Goal: Information Seeking & Learning: Learn about a topic

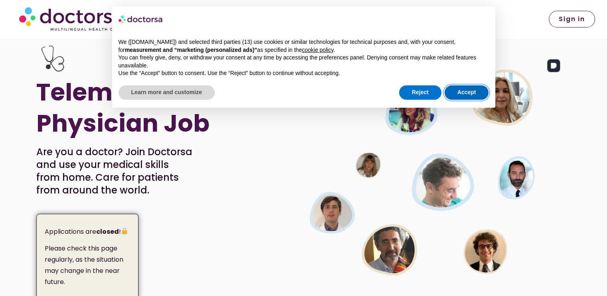
click at [474, 92] on button "Accept" at bounding box center [467, 92] width 44 height 14
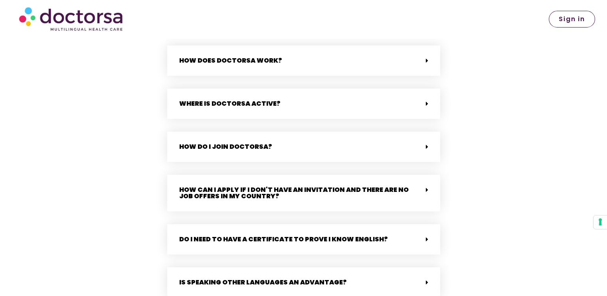
scroll to position [1666, 0]
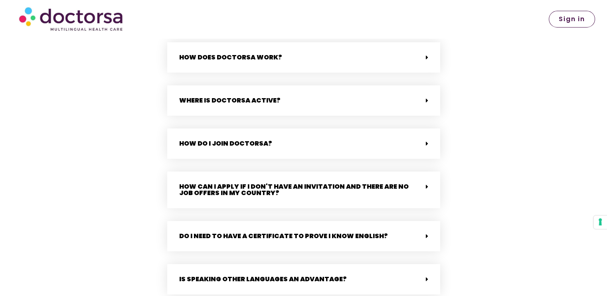
click at [428, 131] on div "How do I join Doctorsa?" at bounding box center [303, 144] width 273 height 30
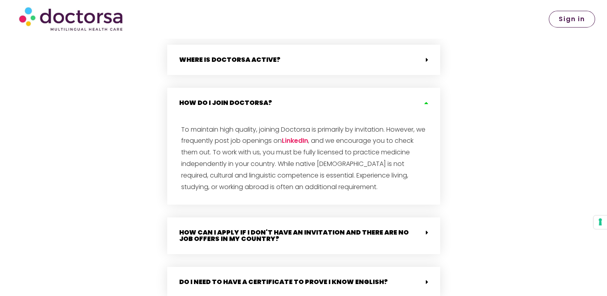
scroll to position [1708, 0]
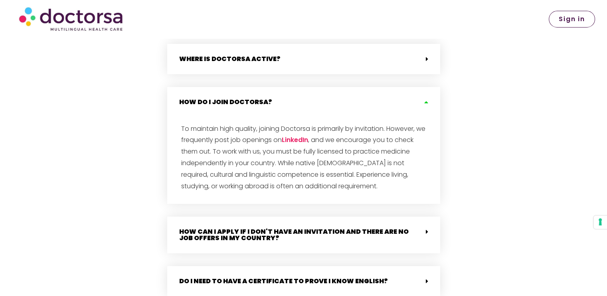
click at [428, 90] on div "How do I join Doctorsa?" at bounding box center [303, 102] width 273 height 30
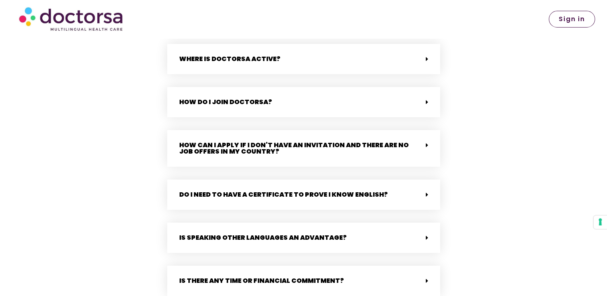
click at [425, 142] on span at bounding box center [425, 145] width 6 height 7
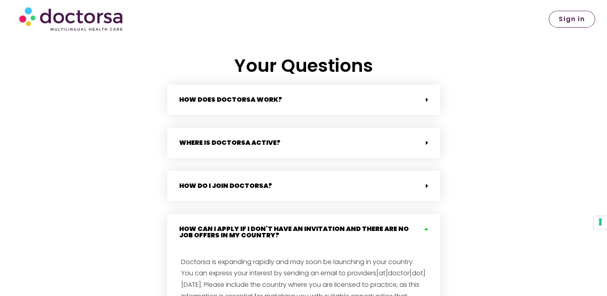
scroll to position [1622, 0]
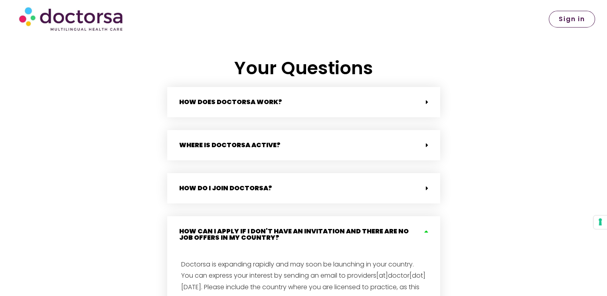
click at [417, 99] on div "How does Doctorsa work?" at bounding box center [303, 102] width 273 height 30
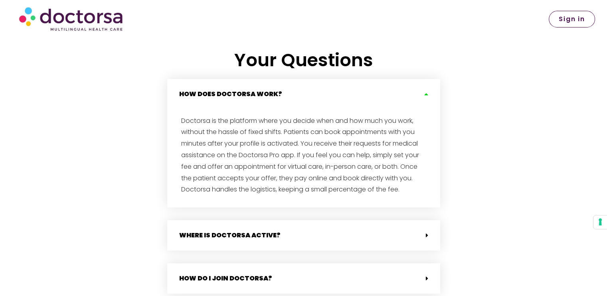
scroll to position [1634, 0]
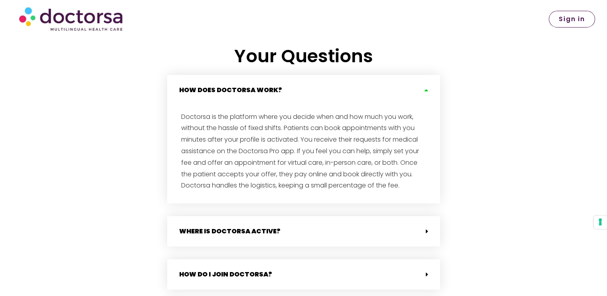
click at [426, 87] on icon at bounding box center [425, 90] width 6 height 6
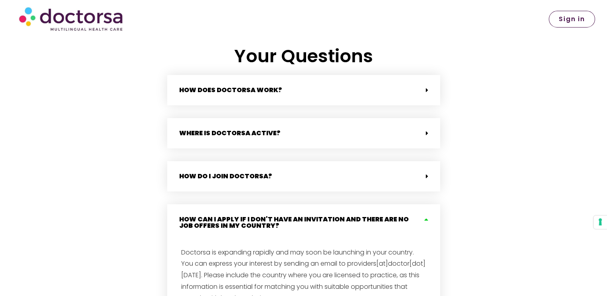
click at [414, 136] on div "Where is Doctorsa active?" at bounding box center [303, 133] width 273 height 30
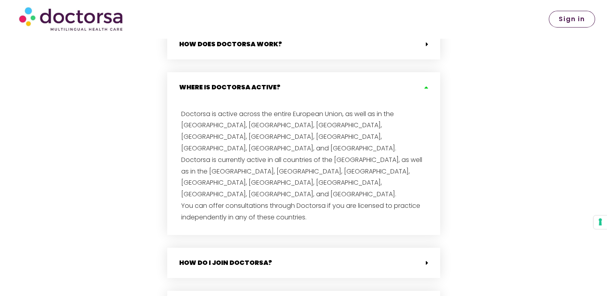
scroll to position [1686, 0]
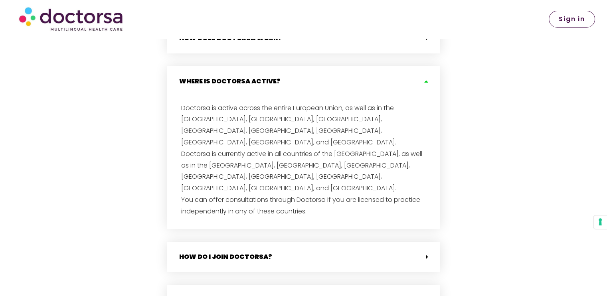
click at [430, 72] on div "Where is Doctorsa active?" at bounding box center [303, 81] width 273 height 30
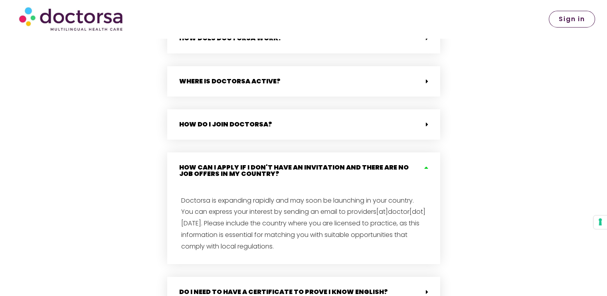
click at [428, 121] on icon at bounding box center [427, 124] width 2 height 6
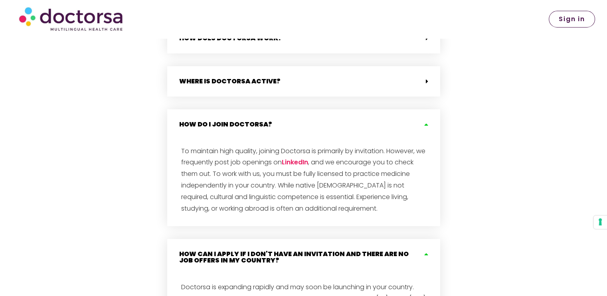
click at [428, 121] on icon at bounding box center [425, 124] width 6 height 6
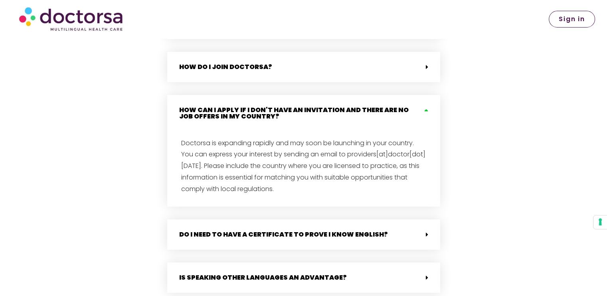
scroll to position [1744, 0]
click at [423, 99] on div "How can I apply if I don't have an invitation and there are no job offers in my…" at bounding box center [303, 113] width 273 height 37
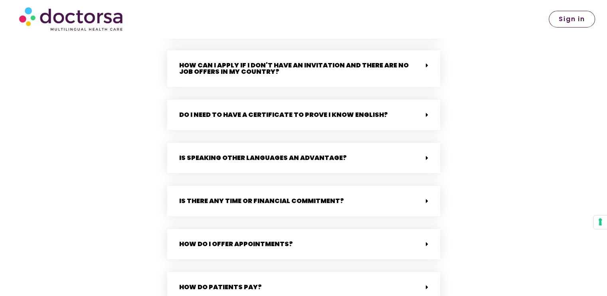
scroll to position [1802, 0]
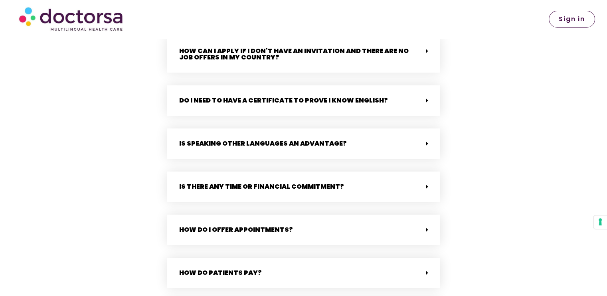
click at [424, 184] on span at bounding box center [425, 187] width 6 height 7
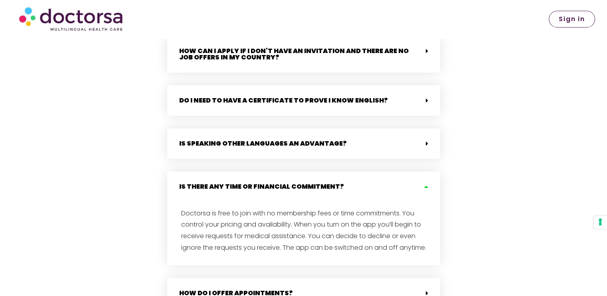
click at [424, 184] on icon at bounding box center [425, 187] width 6 height 6
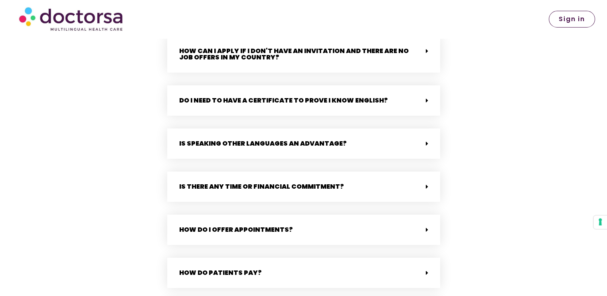
click at [431, 228] on div "How do I offer appointments?" at bounding box center [303, 230] width 273 height 30
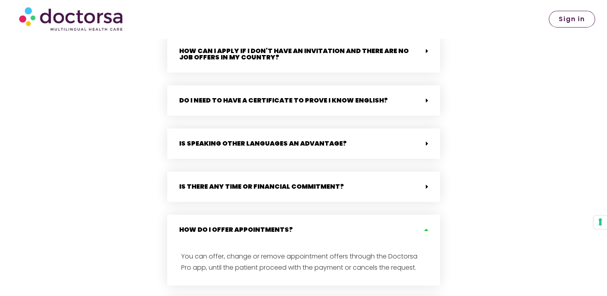
click at [431, 228] on div "How do I offer appointments?" at bounding box center [303, 230] width 273 height 30
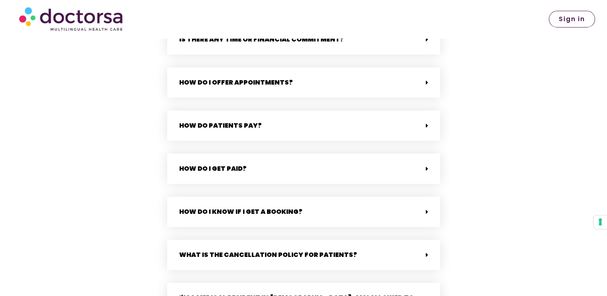
scroll to position [1950, 0]
click at [392, 158] on div "How do I get paid?" at bounding box center [303, 168] width 273 height 30
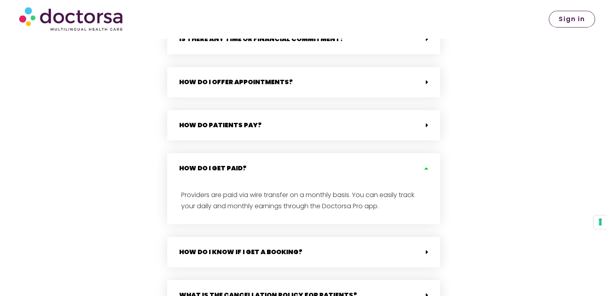
click at [426, 165] on icon at bounding box center [425, 168] width 6 height 6
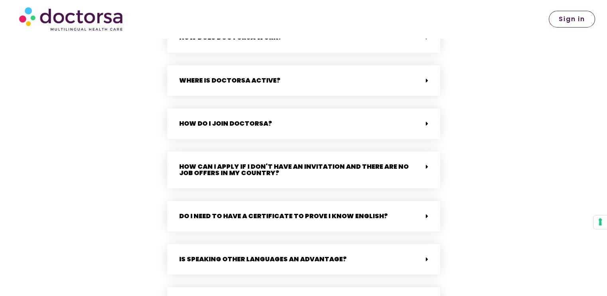
scroll to position [1686, 0]
click at [416, 159] on div "How can I apply if I don't have an invitation and there are no job offers in my…" at bounding box center [303, 170] width 273 height 37
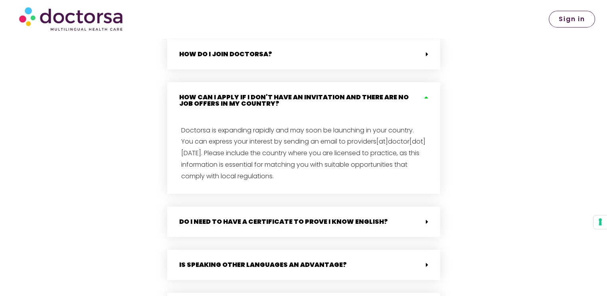
scroll to position [1763, 0]
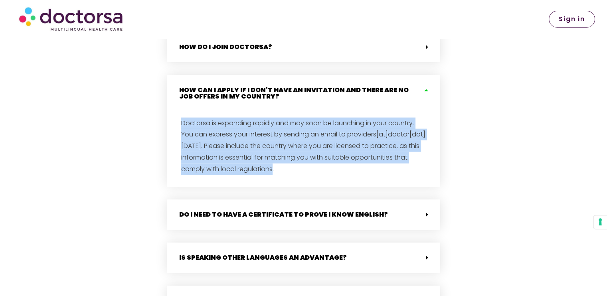
drag, startPoint x: 366, startPoint y: 164, endPoint x: 176, endPoint y: 117, distance: 195.8
click at [176, 117] on div "Doctorsa is expanding rapidly and may soon be launching in your country. You ca…" at bounding box center [303, 149] width 273 height 75
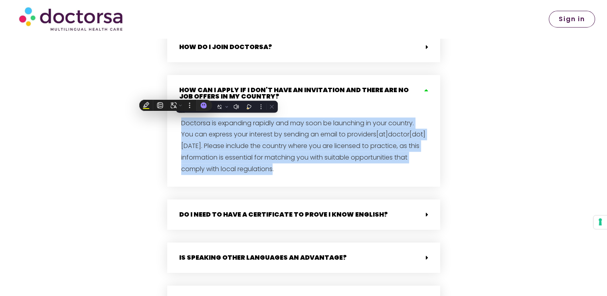
copy p "Doctorsa is expanding rapidly and may soon be launching in your country. You ca…"
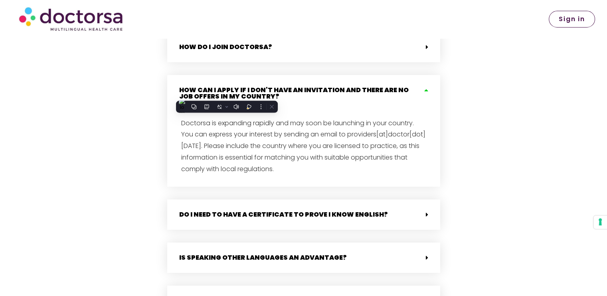
click at [422, 212] on span at bounding box center [425, 215] width 6 height 7
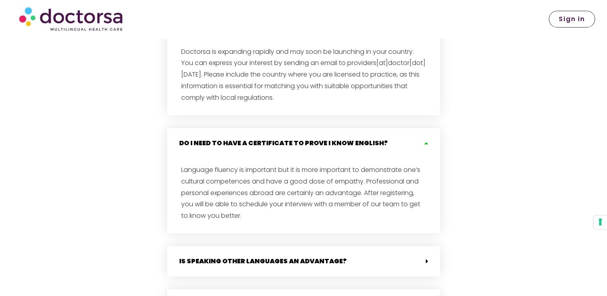
scroll to position [1848, 0]
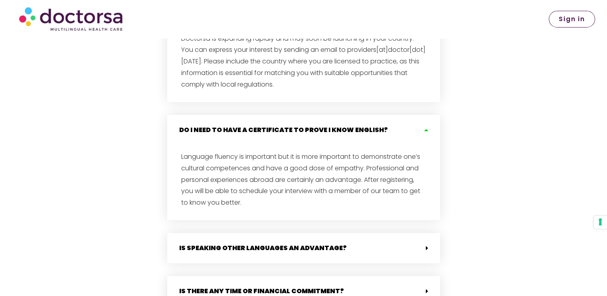
click at [425, 130] on div "Do I need to have a certificate to prove I know English?" at bounding box center [303, 130] width 273 height 30
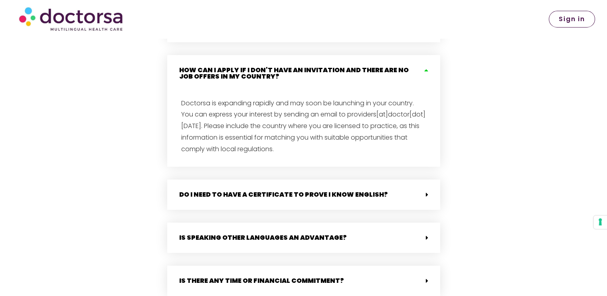
scroll to position [1782, 0]
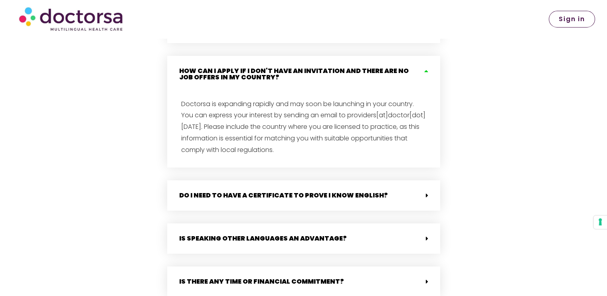
click at [570, 17] on span "Sign in" at bounding box center [572, 19] width 26 height 6
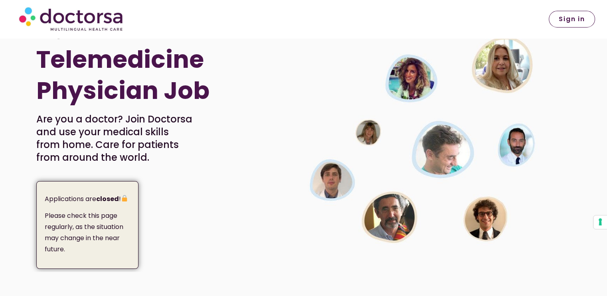
scroll to position [34, 0]
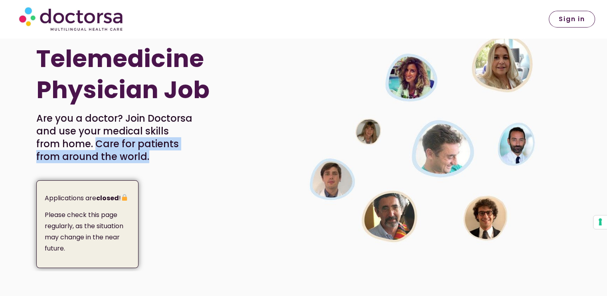
drag, startPoint x: 122, startPoint y: 156, endPoint x: 72, endPoint y: 148, distance: 50.9
click at [72, 148] on p "Are you a doctor? Join Doctorsa and use your medical skills from home. Care for…" at bounding box center [114, 137] width 157 height 51
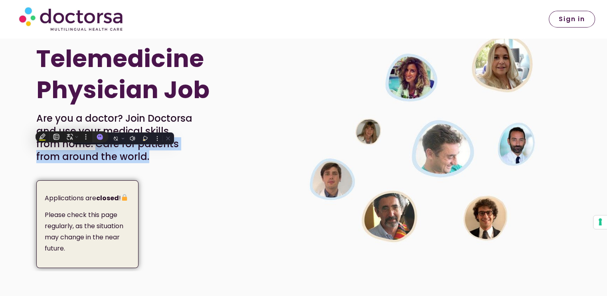
copy p "Care for patients from around the world."
